Goal: Information Seeking & Learning: Learn about a topic

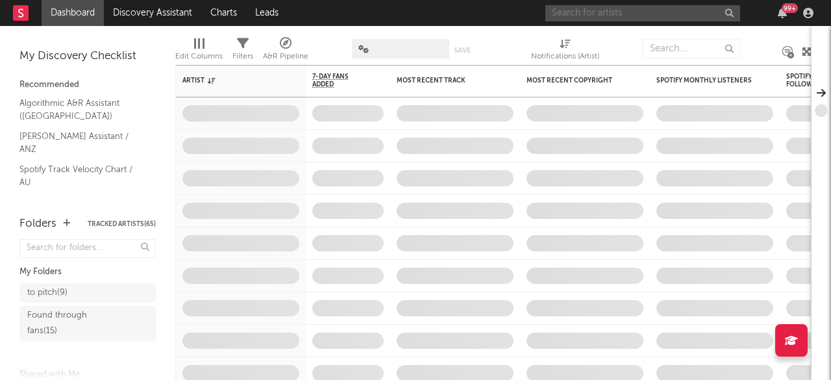
click at [612, 12] on input "text" at bounding box center [642, 13] width 195 height 16
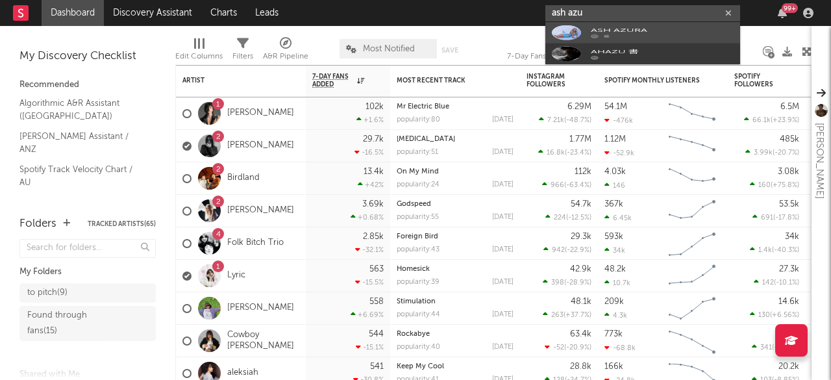
type input "ash azu"
click at [615, 38] on div "ASH AZURA" at bounding box center [662, 39] width 143 height 16
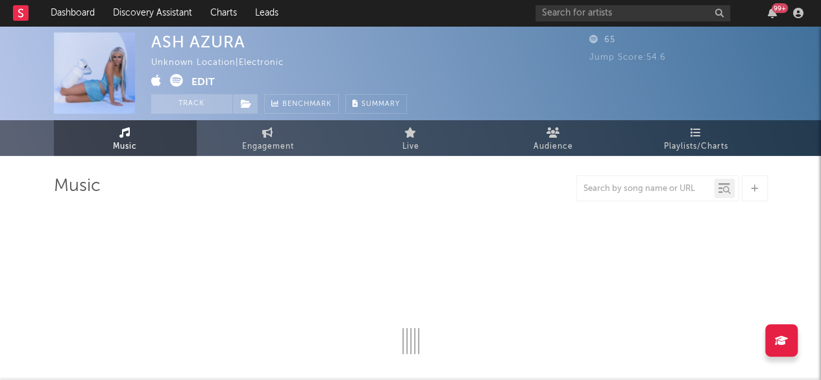
select select "1w"
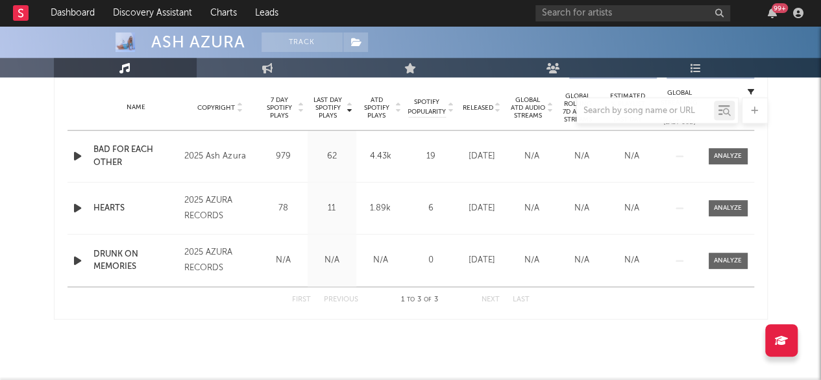
scroll to position [519, 0]
